Goal: Check status

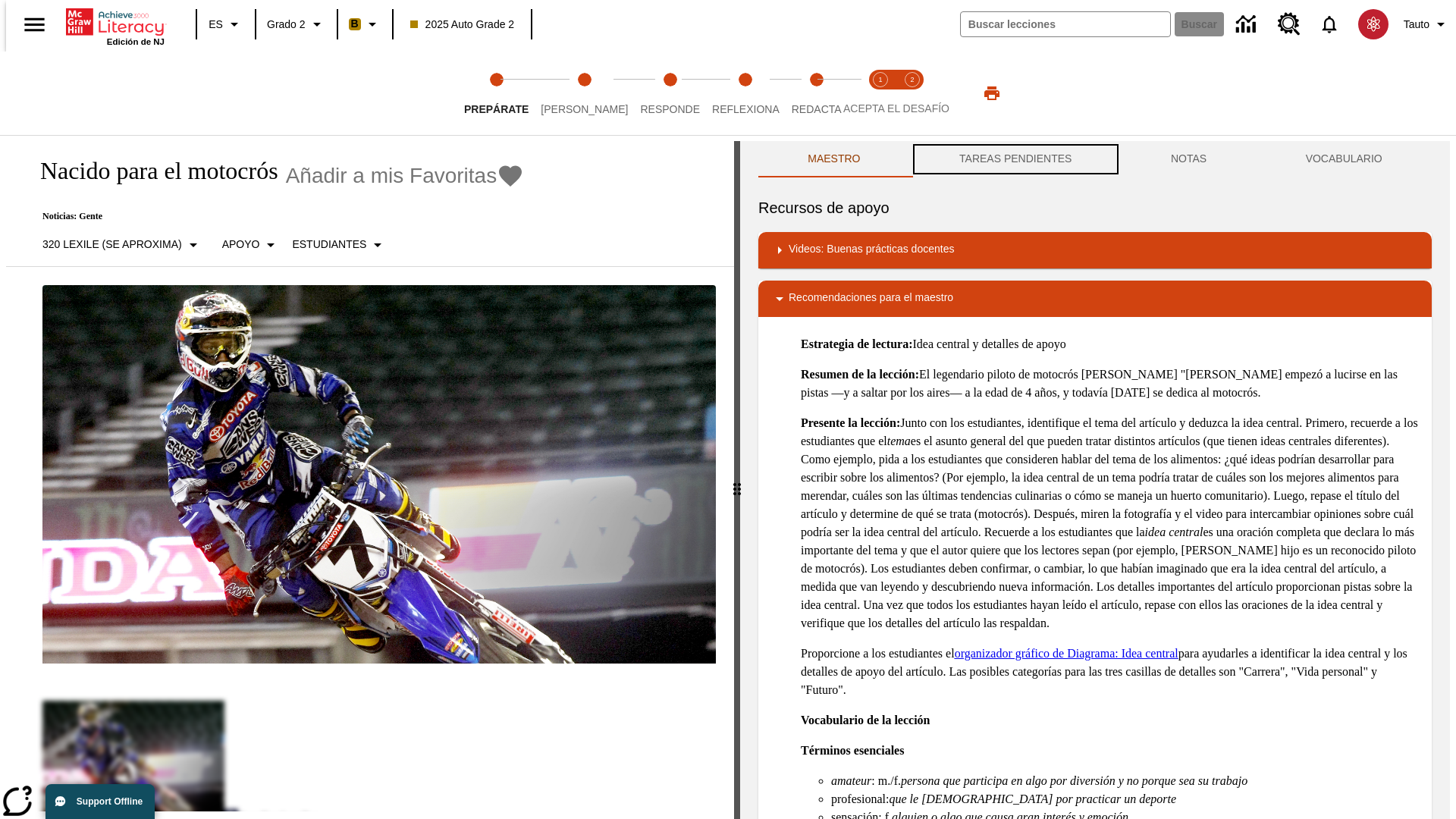
click at [1014, 159] on button "TAREAS PENDIENTES" at bounding box center [1016, 159] width 212 height 36
